Goal: Find specific page/section: Find specific page/section

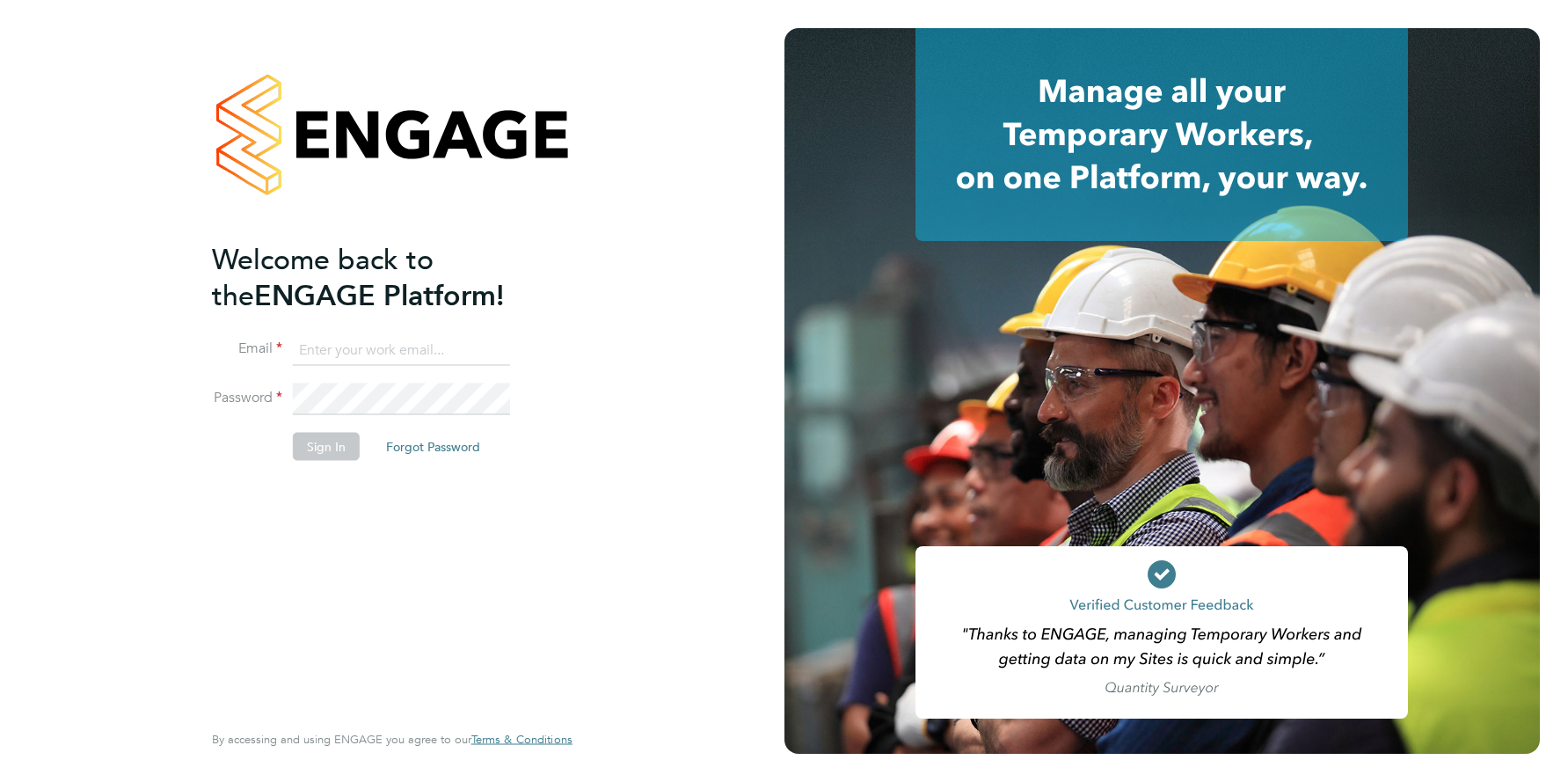
type input "[EMAIL_ADDRESS][DOMAIN_NAME]"
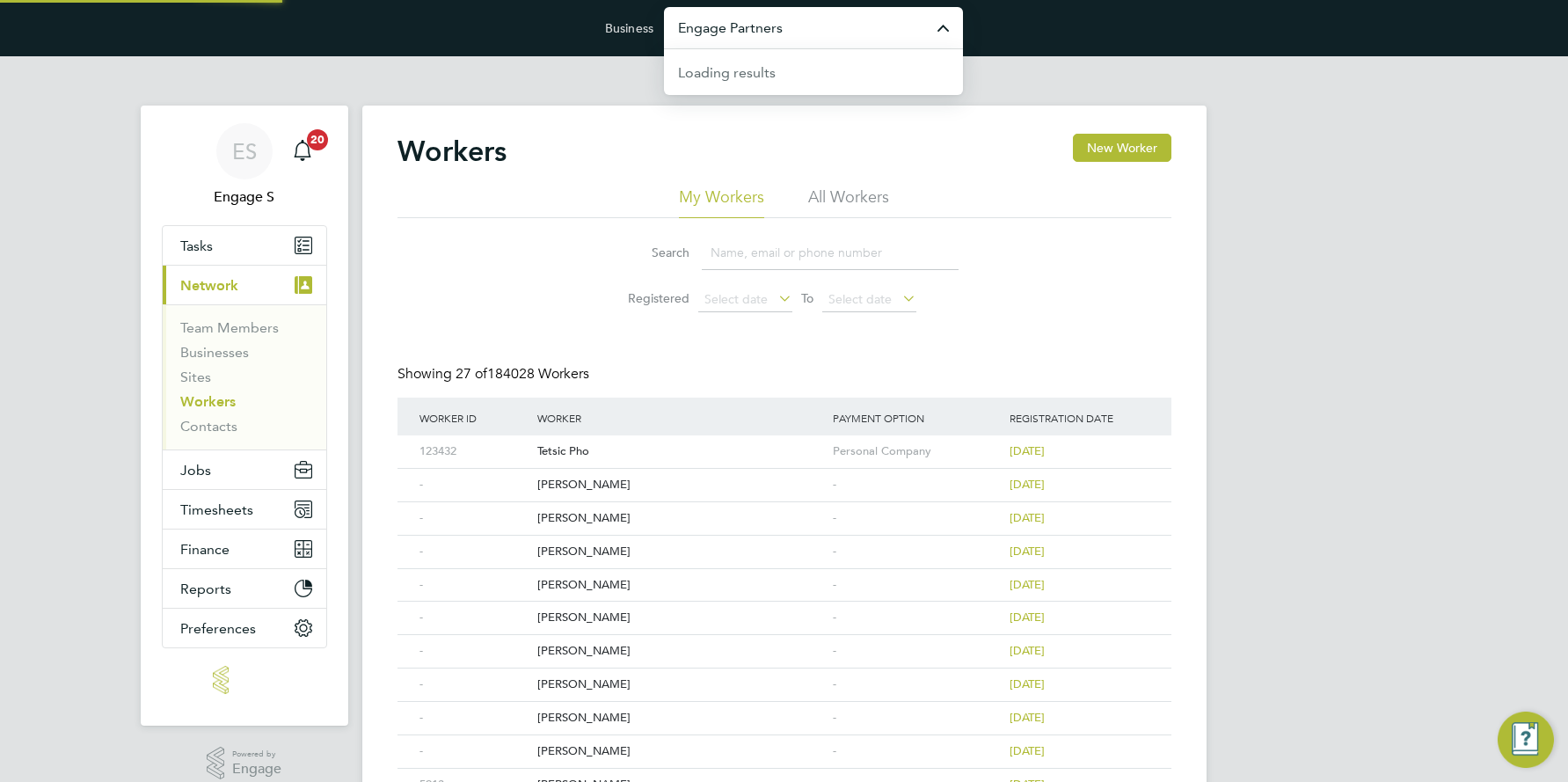
click at [760, 29] on input "Engage Partners" at bounding box center [813, 28] width 299 height 42
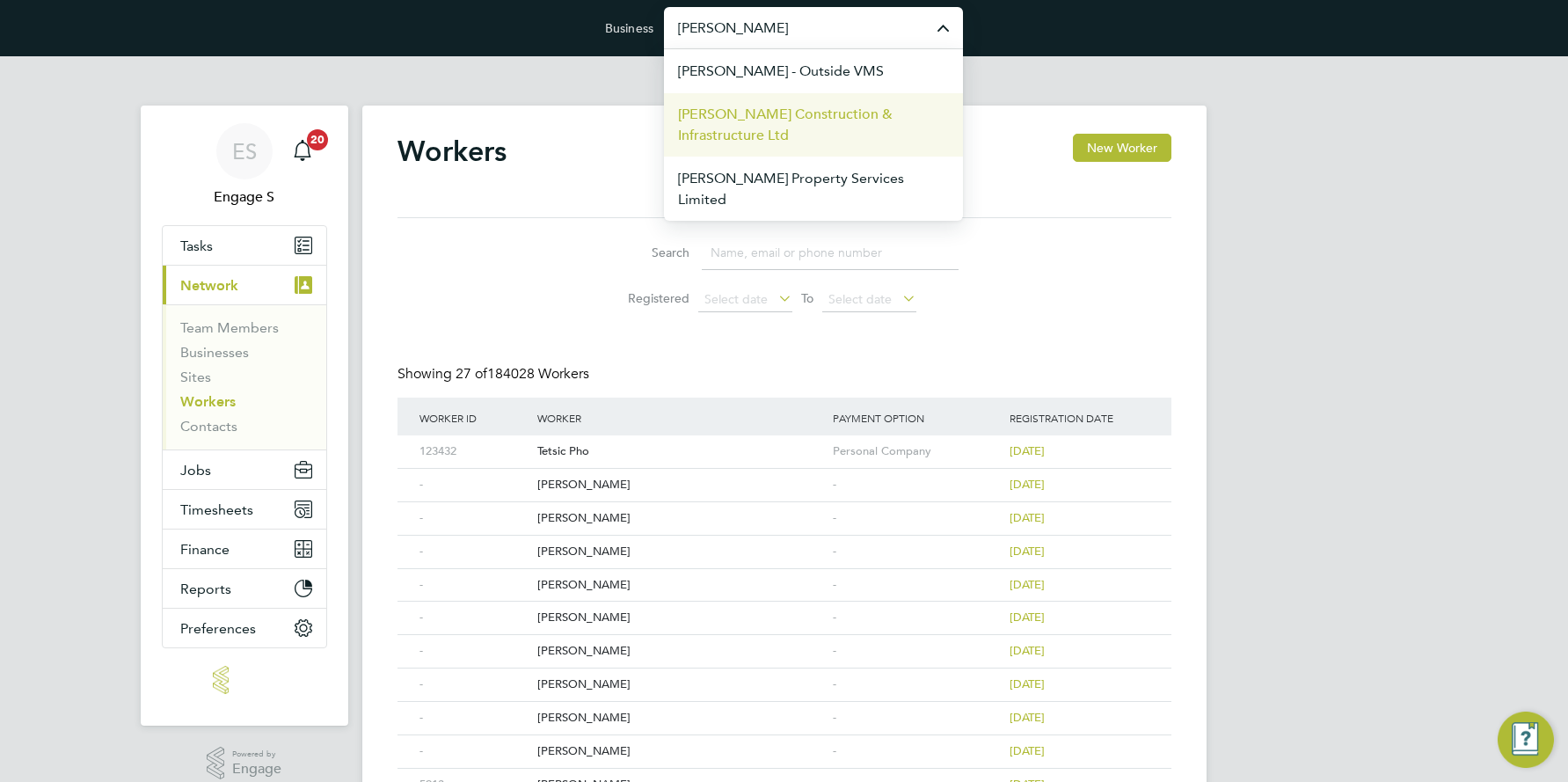
click at [754, 121] on span "[PERSON_NAME] Construction & Infrastructure Ltd" at bounding box center [813, 125] width 271 height 43
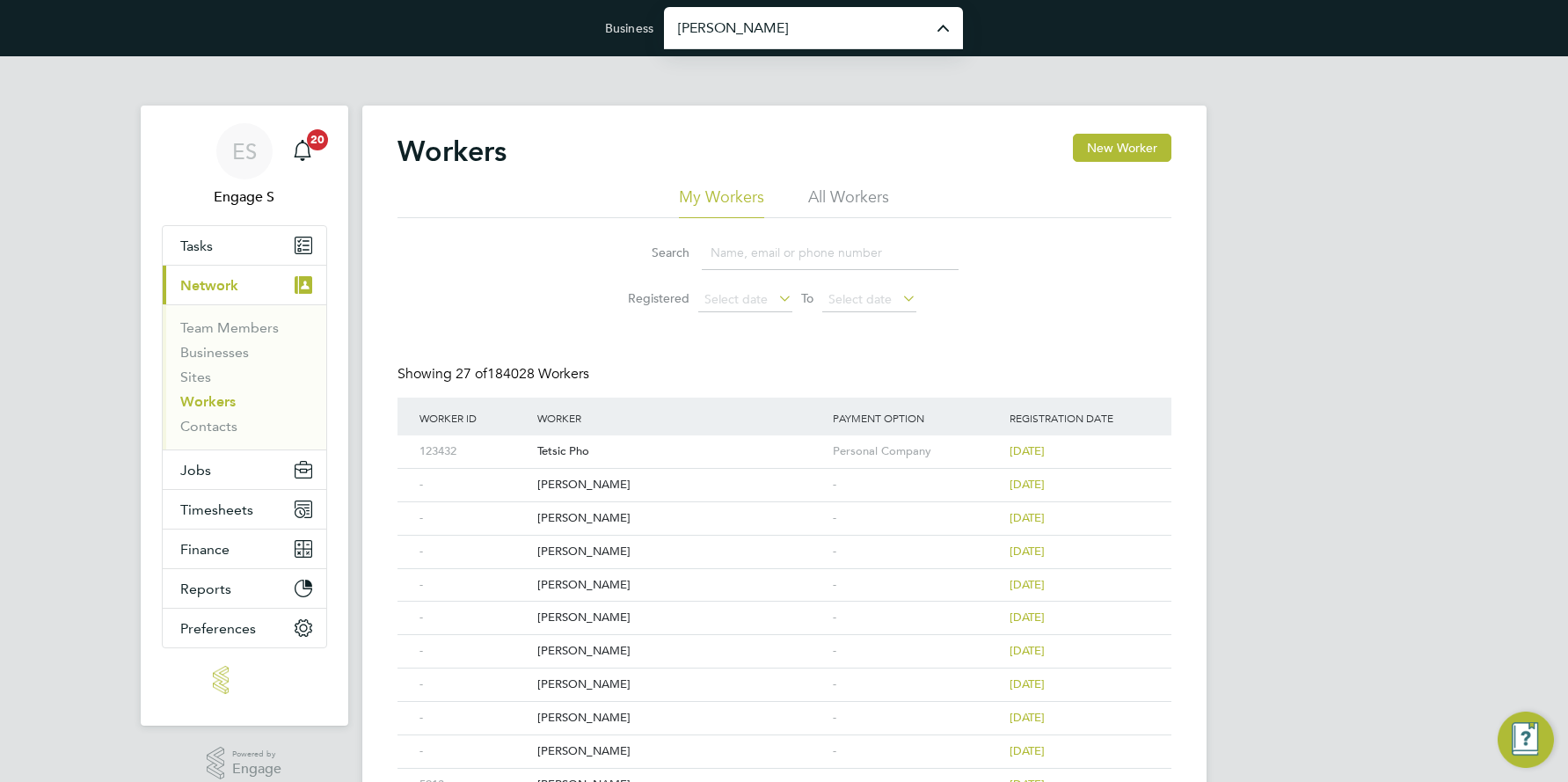
type input "[PERSON_NAME] Construction & Infrastructure Ltd"
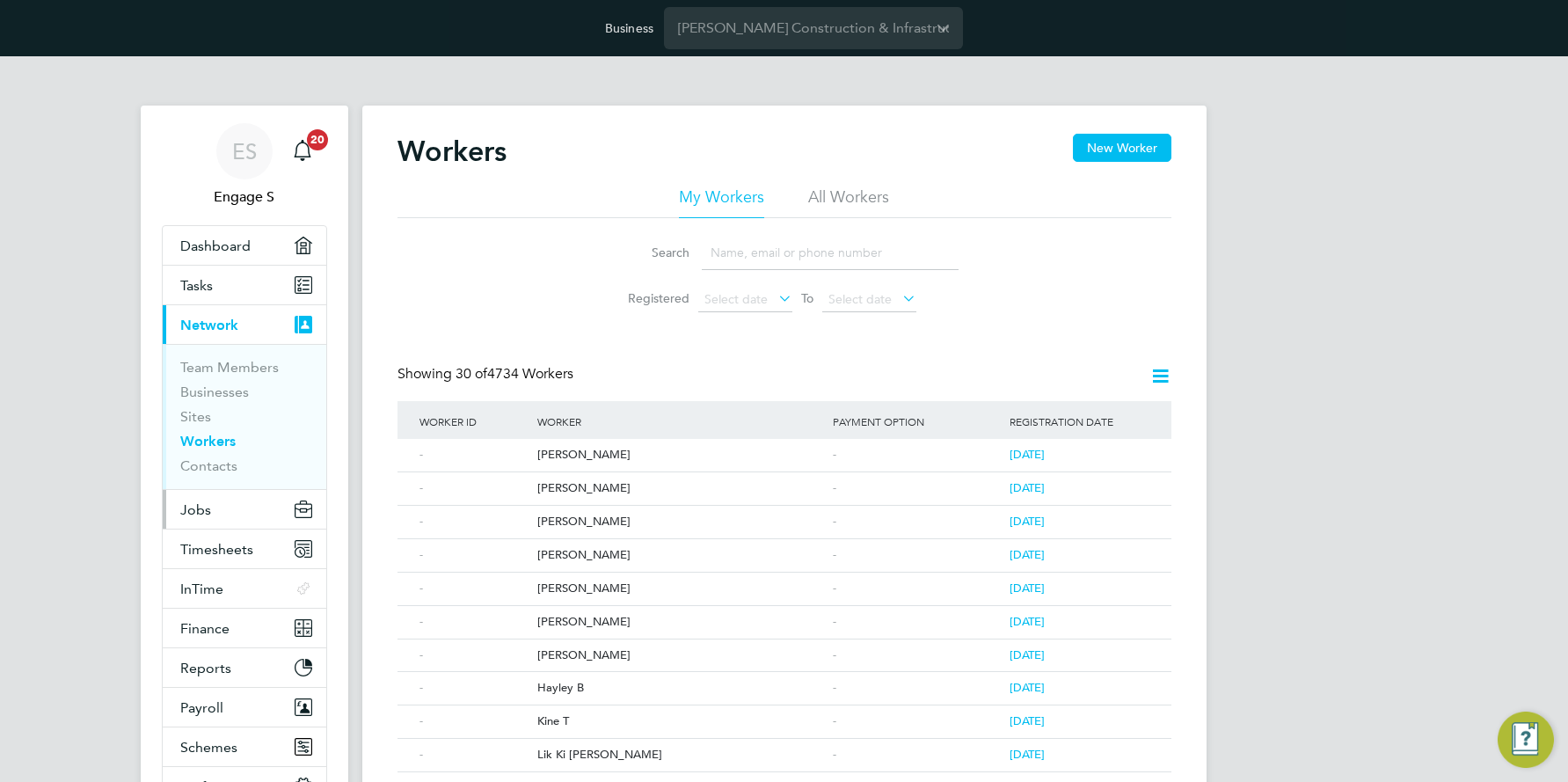
click at [210, 502] on button "Jobs" at bounding box center [245, 509] width 164 height 39
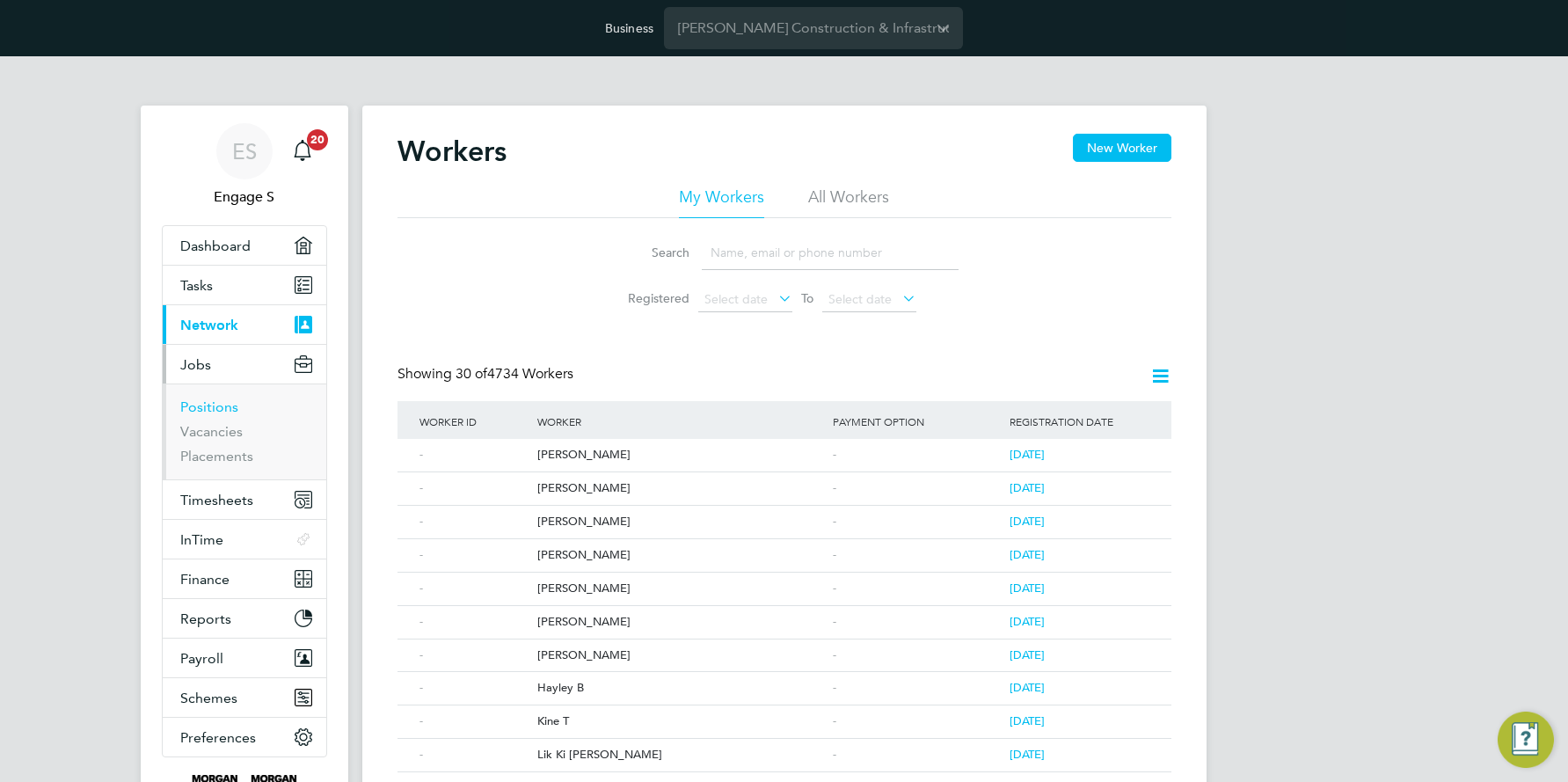
click at [219, 408] on link "Positions" at bounding box center [209, 407] width 58 height 16
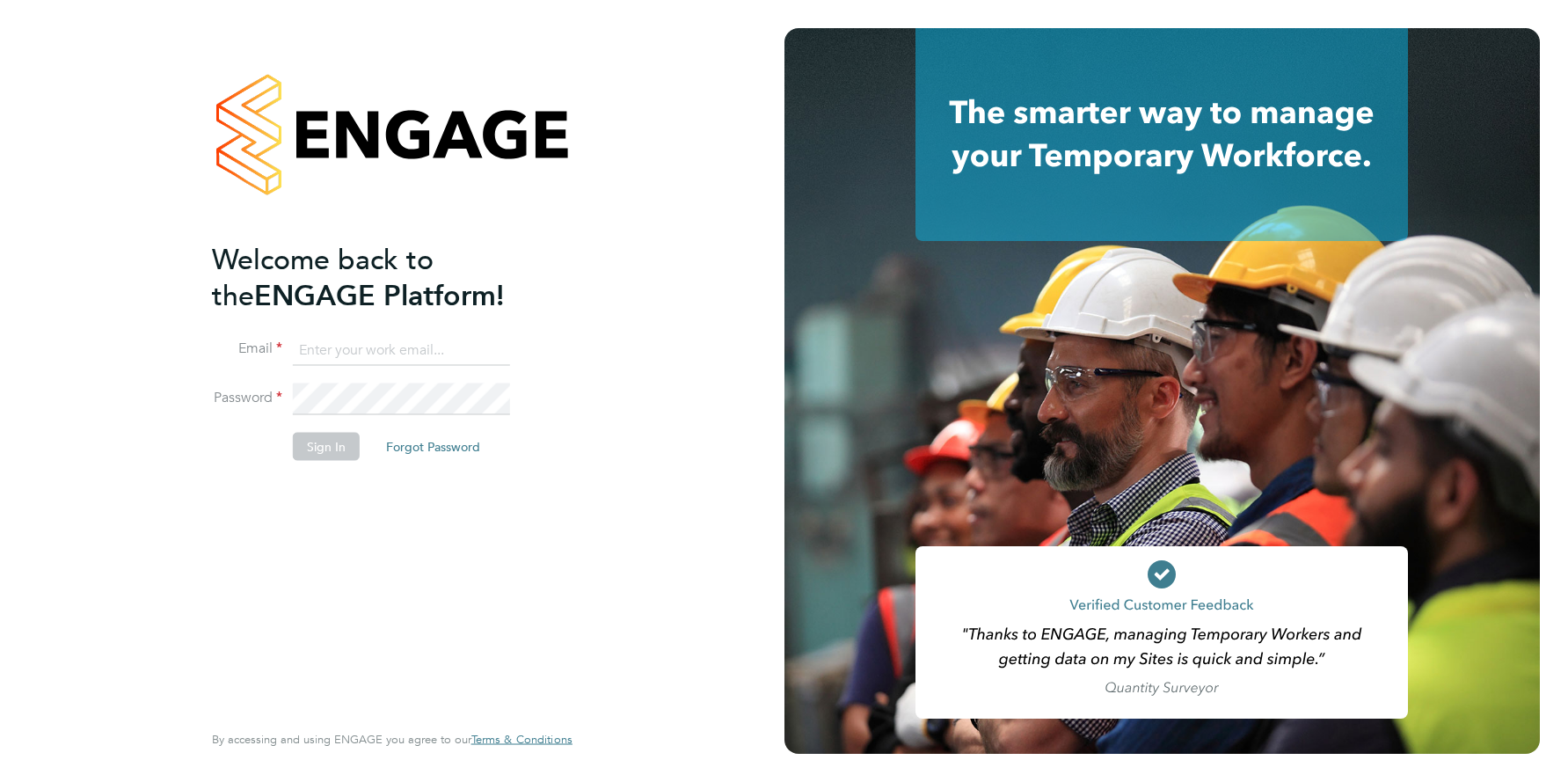
click at [403, 356] on input at bounding box center [401, 350] width 217 height 32
type input "[EMAIL_ADDRESS][DOMAIN_NAME]"
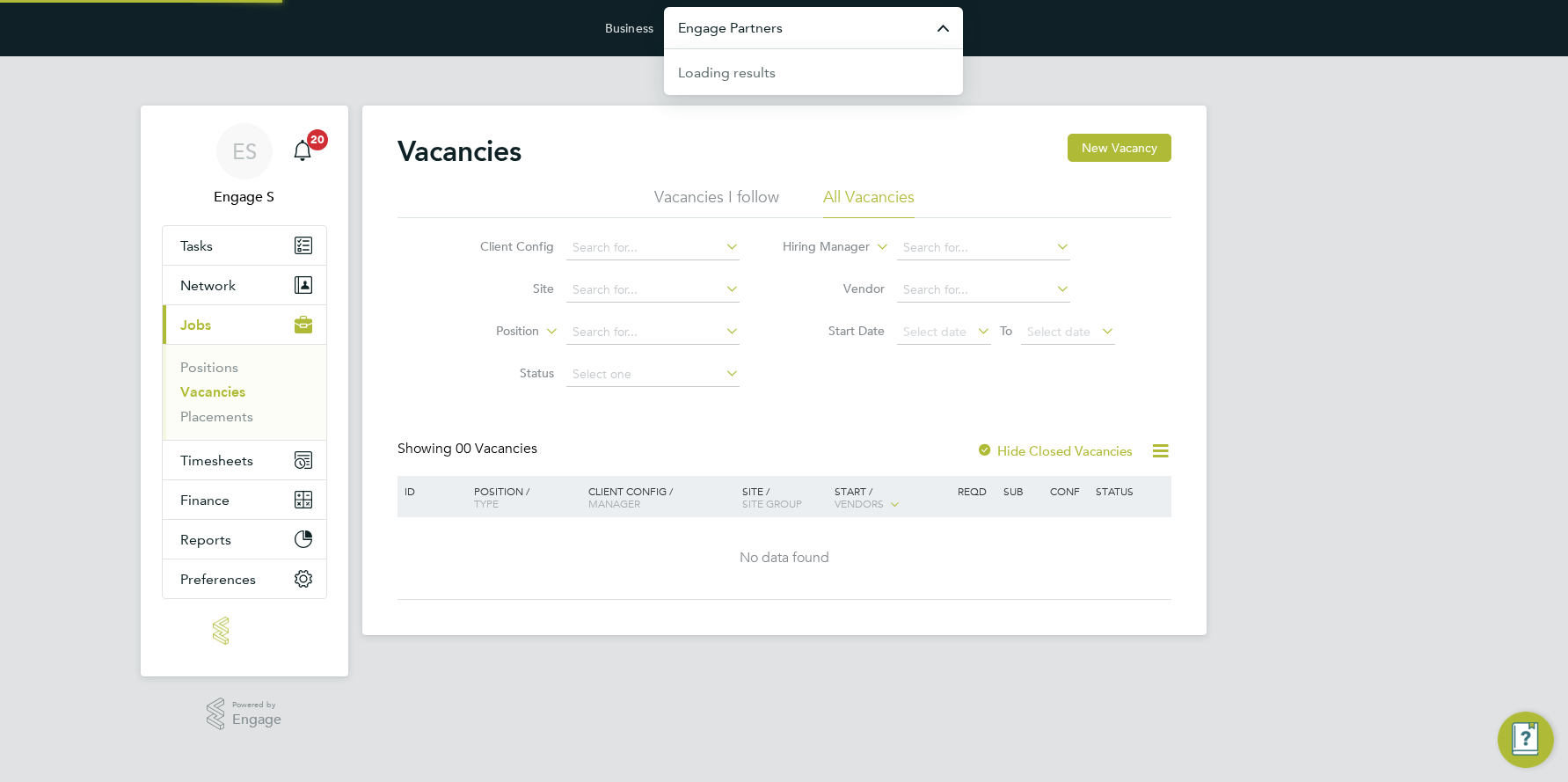
click at [753, 22] on input "Engage Partners" at bounding box center [813, 28] width 299 height 42
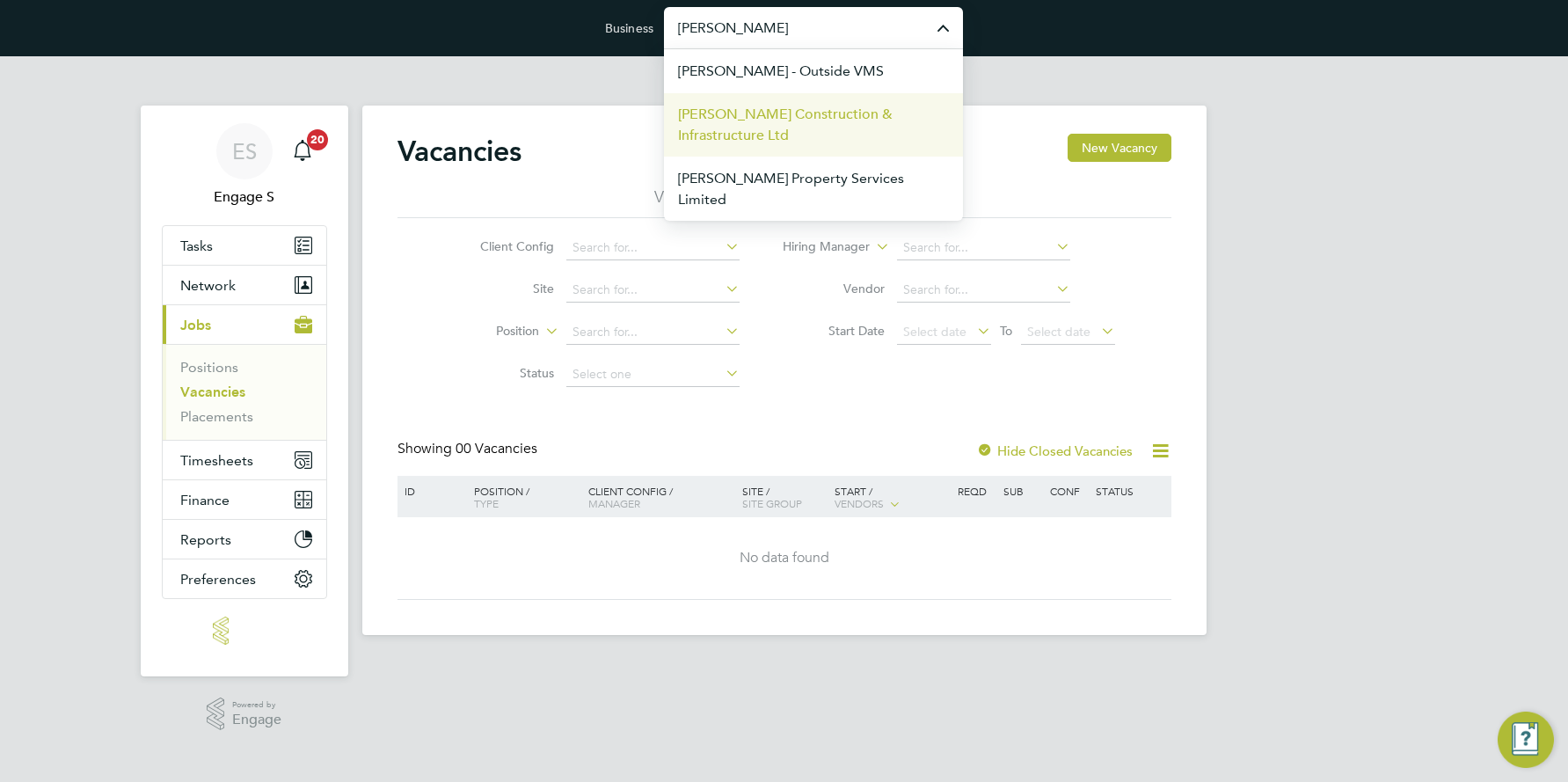
click at [746, 116] on span "[PERSON_NAME] Construction & Infrastructure Ltd" at bounding box center [813, 125] width 271 height 43
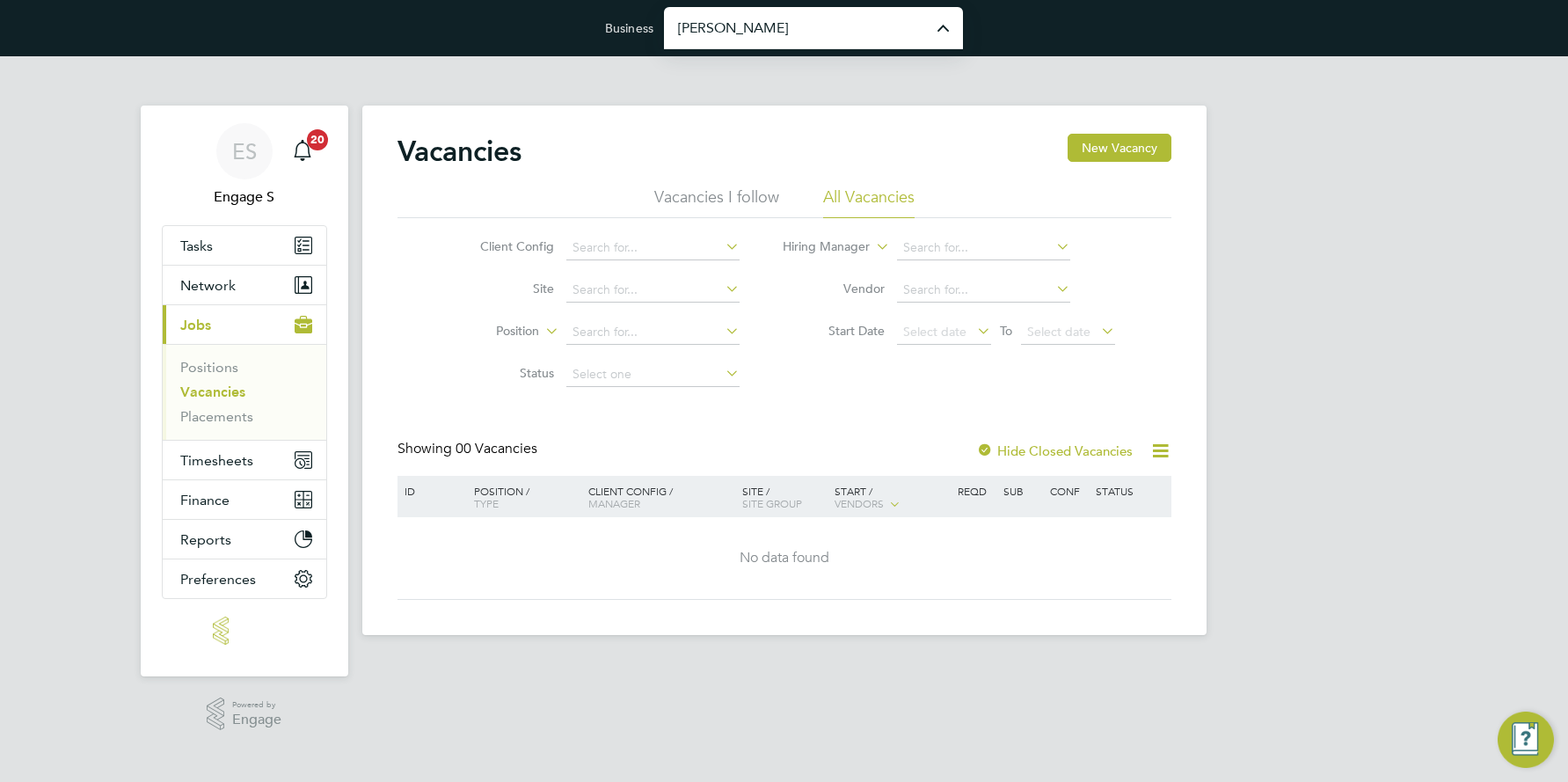
type input "[PERSON_NAME] Construction & Infrastructure Ltd"
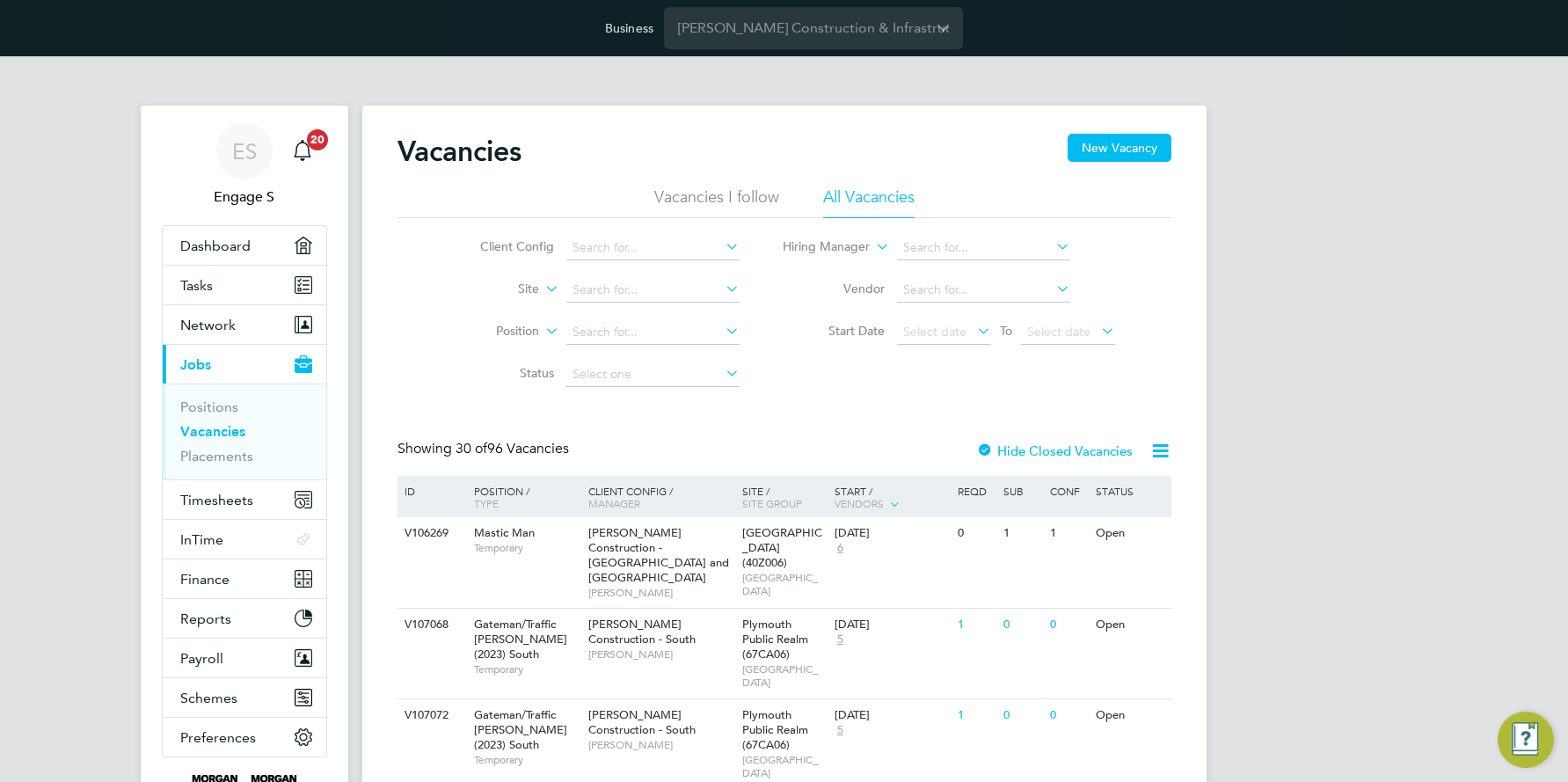
click at [987, 448] on div at bounding box center [985, 451] width 17 height 17
